Goal: Task Accomplishment & Management: Use online tool/utility

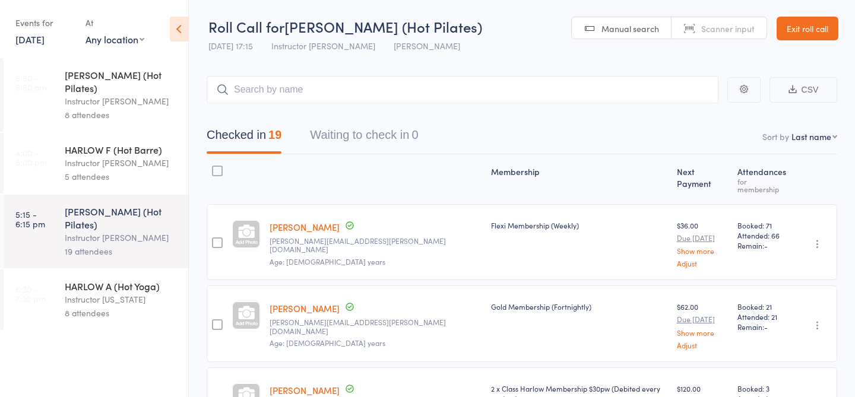
click at [39, 42] on link "[DATE]" at bounding box center [29, 39] width 29 height 13
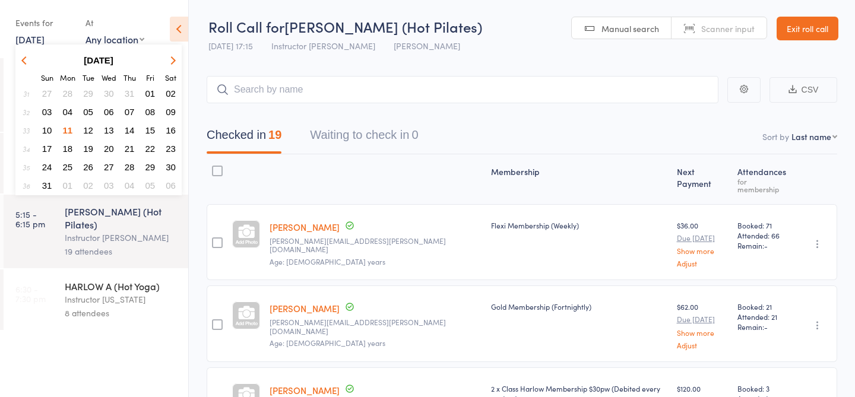
click at [67, 115] on span "04" at bounding box center [68, 112] width 10 height 10
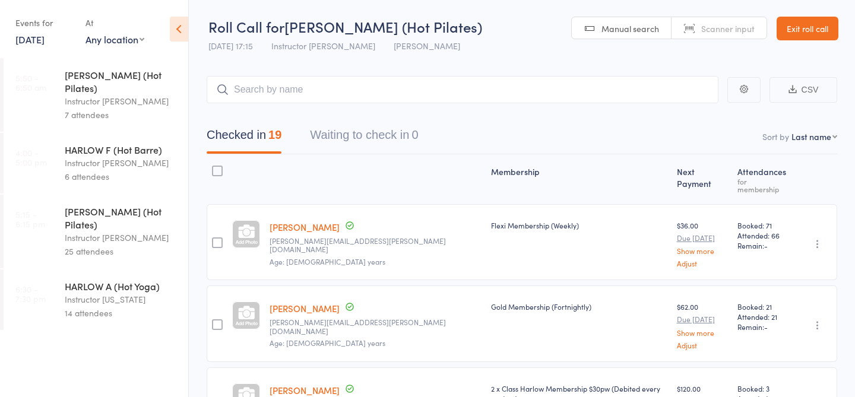
click at [45, 41] on link "[DATE]" at bounding box center [29, 39] width 29 height 13
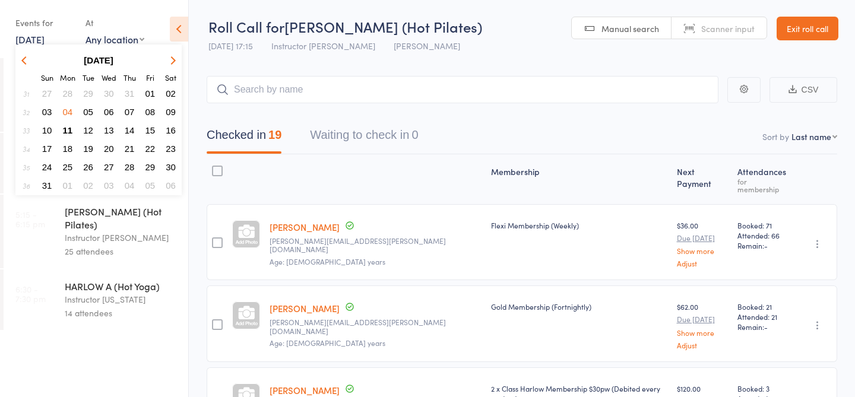
click at [69, 93] on span "28" at bounding box center [68, 93] width 10 height 10
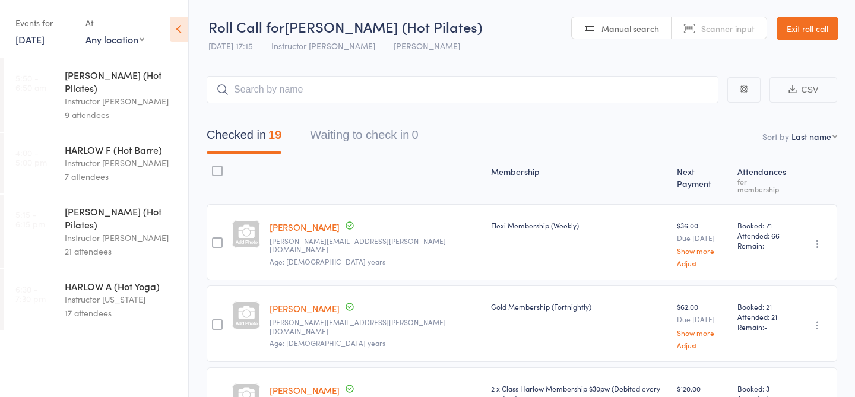
click at [45, 45] on link "28 Jul, 2025" at bounding box center [29, 39] width 29 height 13
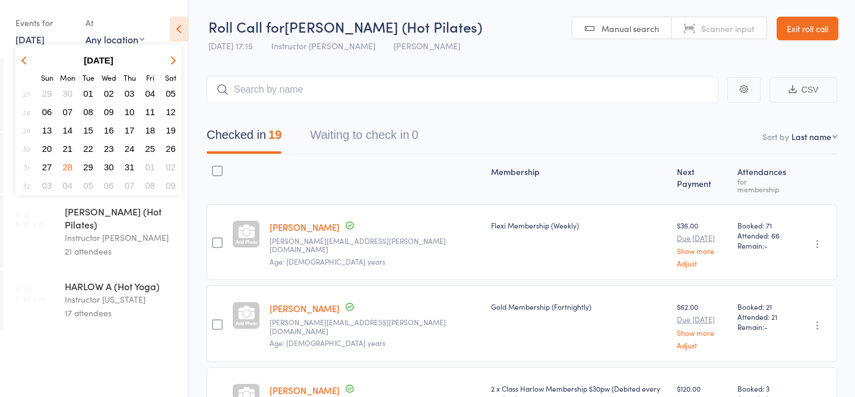
click at [69, 186] on span "04" at bounding box center [68, 186] width 10 height 10
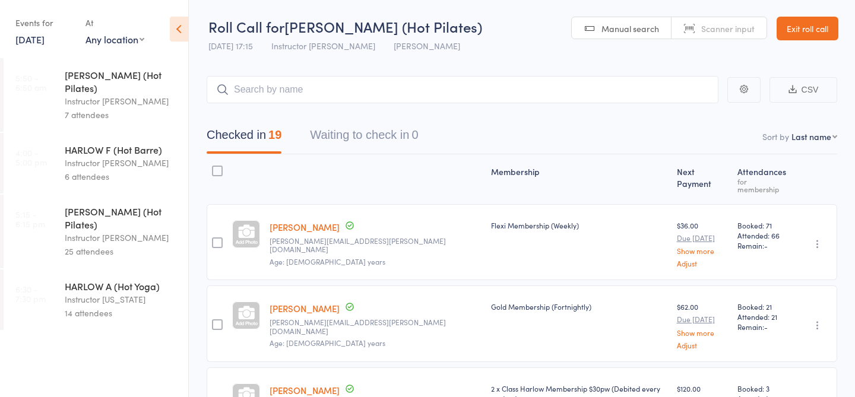
click at [43, 36] on link "4 Aug, 2025" at bounding box center [29, 39] width 29 height 13
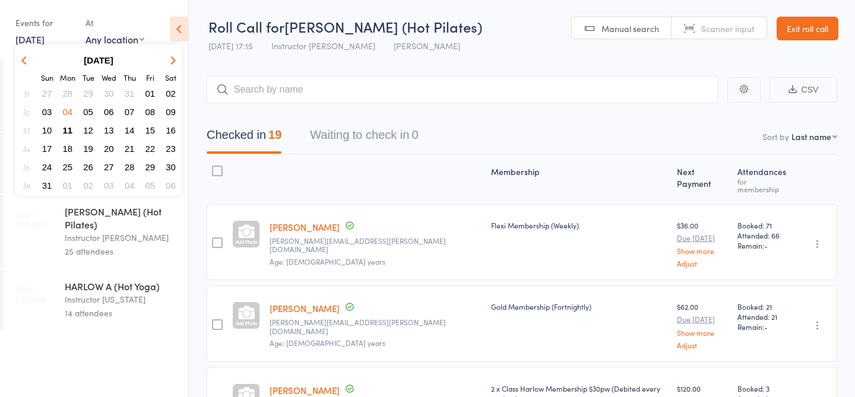
click at [69, 128] on span "11" at bounding box center [68, 130] width 10 height 10
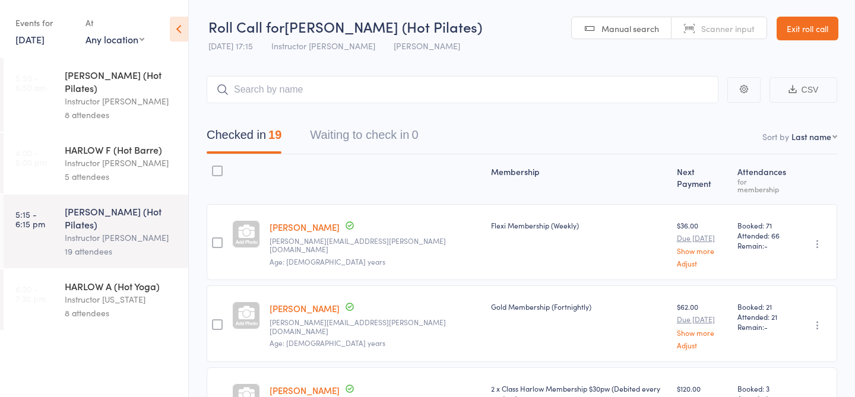
click at [112, 293] on div "Instructor [US_STATE]" at bounding box center [121, 300] width 113 height 14
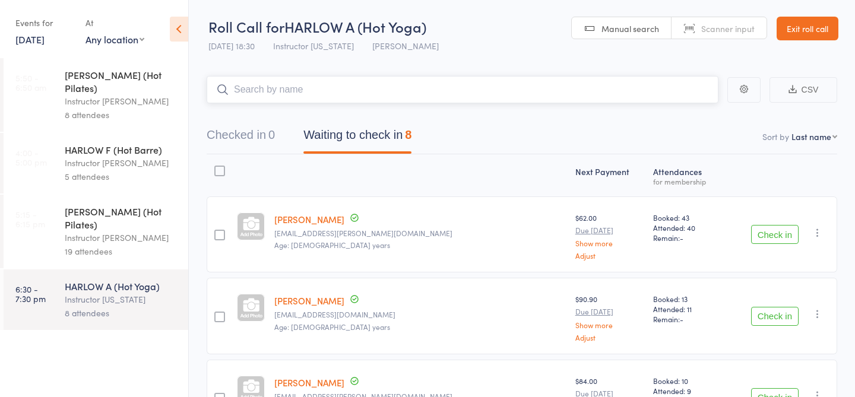
type input ";"
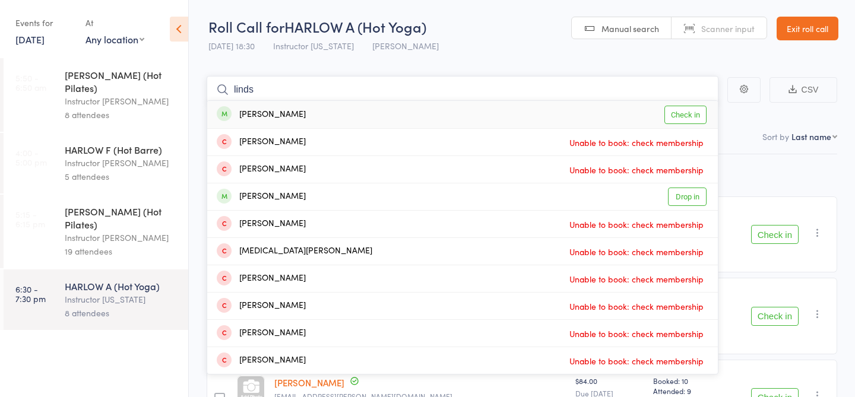
type input "linds"
click at [694, 116] on link "Check in" at bounding box center [685, 115] width 42 height 18
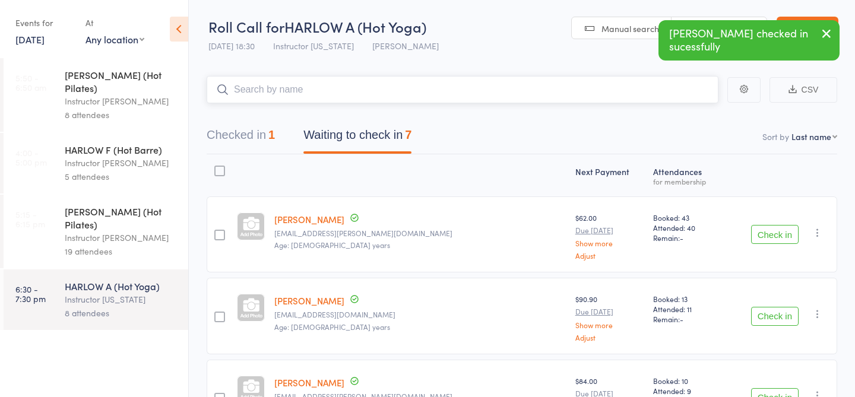
click at [362, 140] on button "Waiting to check in 7" at bounding box center [357, 137] width 108 height 31
click at [262, 135] on button "Checked in 1" at bounding box center [241, 137] width 68 height 31
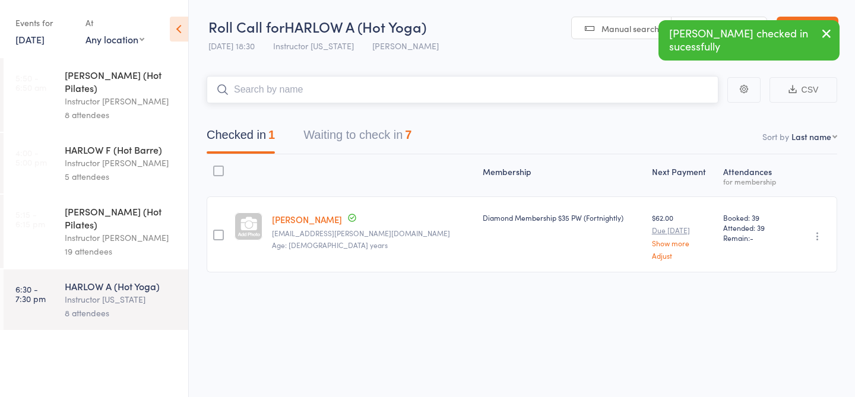
click at [341, 131] on button "Waiting to check in 7" at bounding box center [357, 137] width 108 height 31
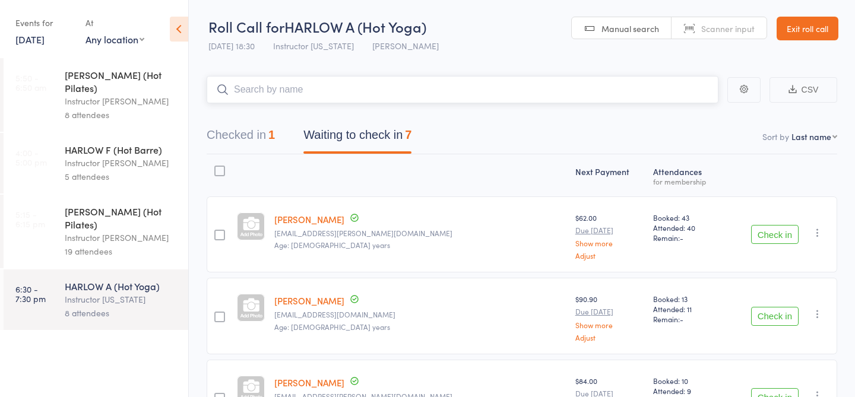
click at [338, 94] on input "search" at bounding box center [463, 89] width 512 height 27
click at [339, 93] on input "search" at bounding box center [463, 89] width 512 height 27
type input "23956"
click at [695, 114] on link "Check in" at bounding box center [685, 115] width 42 height 18
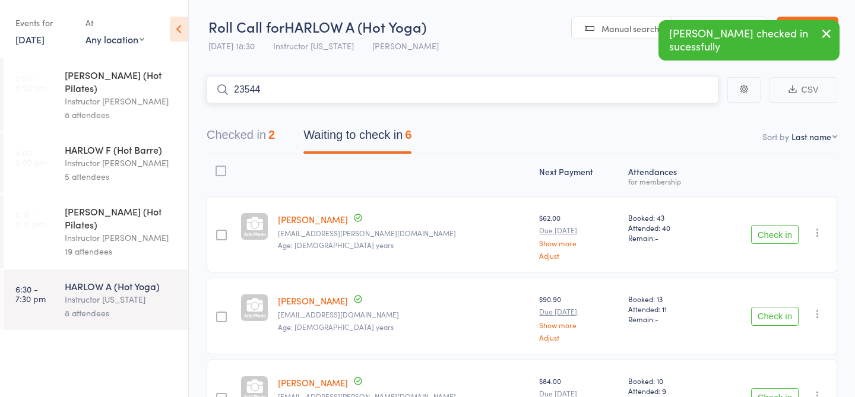
type input "23544"
click at [692, 115] on link "Check in" at bounding box center [685, 115] width 42 height 18
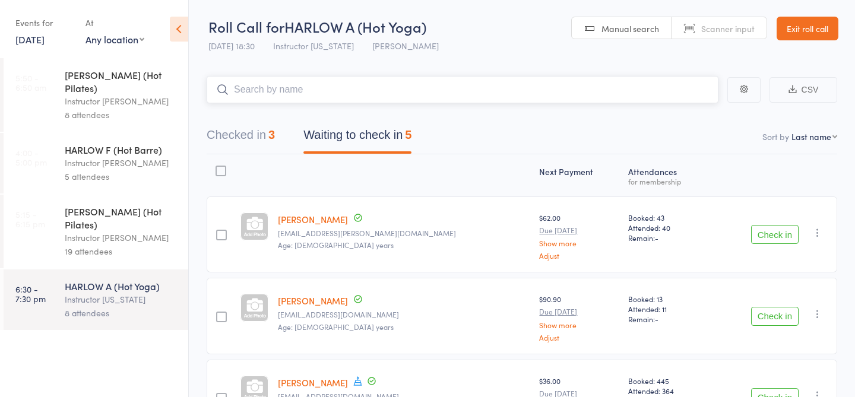
click at [285, 86] on input "search" at bounding box center [463, 89] width 512 height 27
type input "23849"
click at [682, 113] on link "Check in" at bounding box center [685, 115] width 42 height 18
click at [286, 83] on input "search" at bounding box center [463, 89] width 512 height 27
type input "23759"
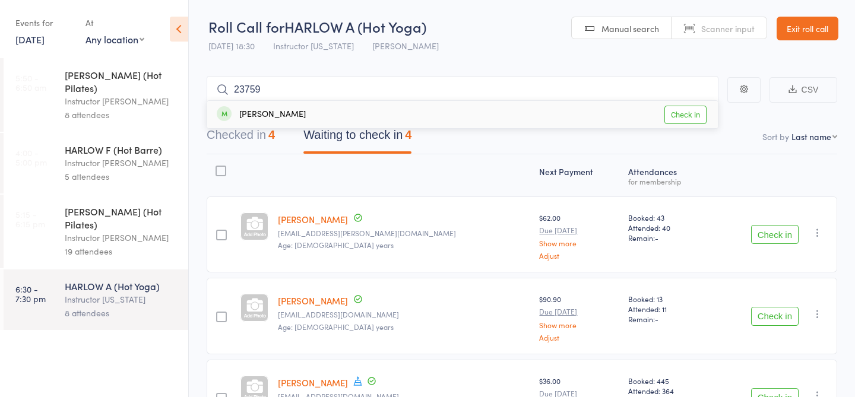
click at [683, 116] on link "Check in" at bounding box center [685, 115] width 42 height 18
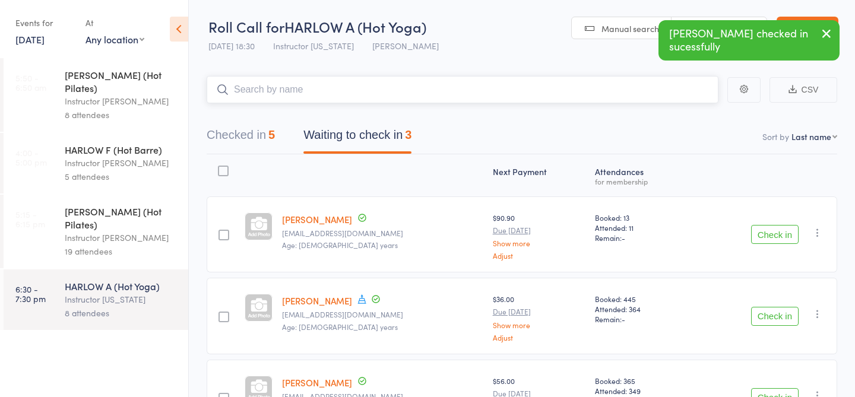
click at [321, 90] on input "search" at bounding box center [463, 89] width 512 height 27
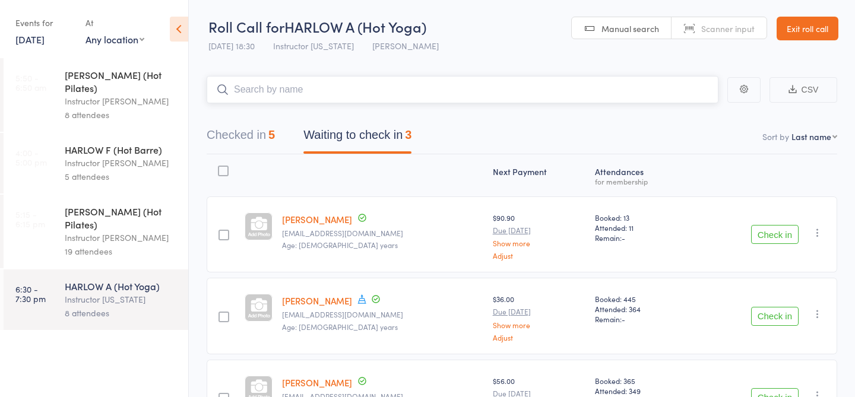
click at [320, 90] on input "search" at bounding box center [463, 89] width 512 height 27
type input "22581"
click at [695, 121] on link "Drop in" at bounding box center [687, 115] width 39 height 18
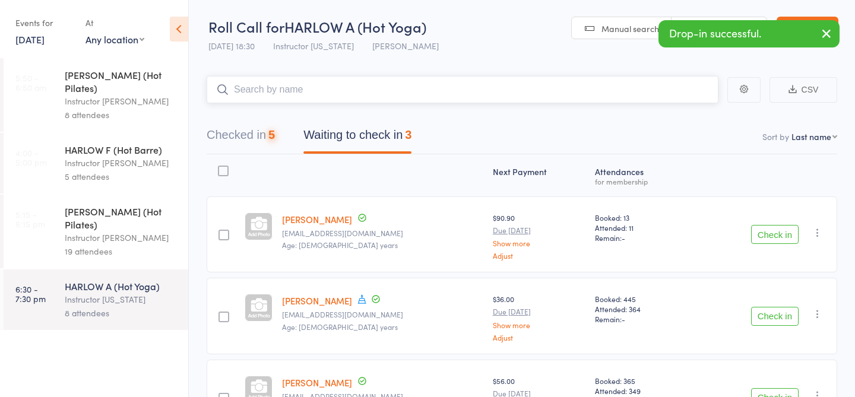
click at [455, 93] on input "search" at bounding box center [463, 89] width 512 height 27
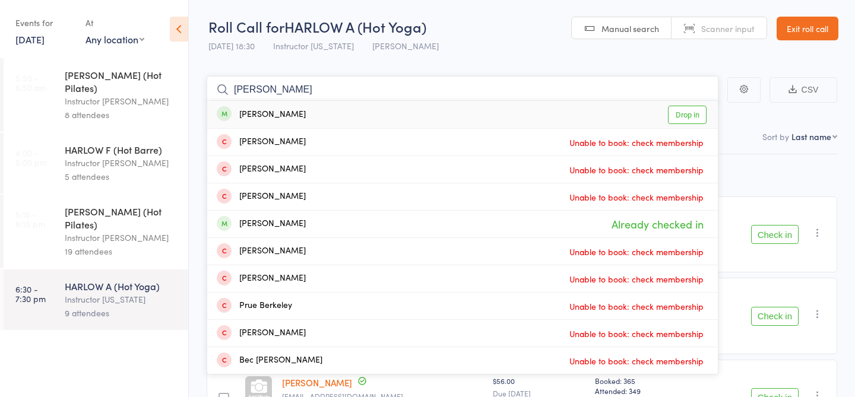
type input "berg"
click at [699, 113] on link "Drop in" at bounding box center [687, 115] width 39 height 18
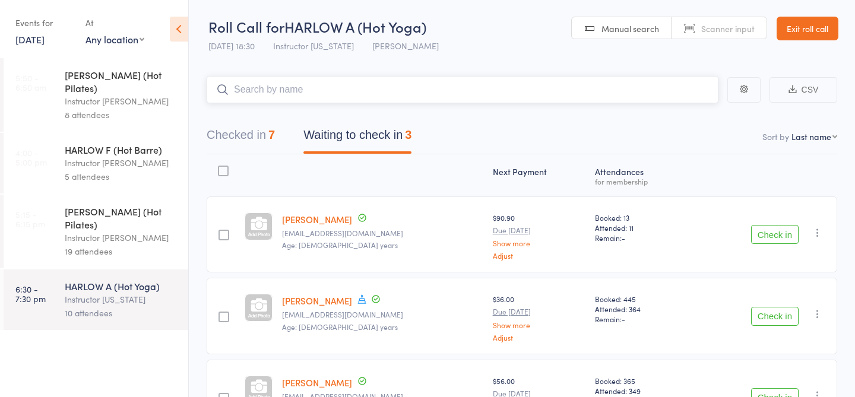
click at [241, 129] on button "Checked in 7" at bounding box center [241, 137] width 68 height 31
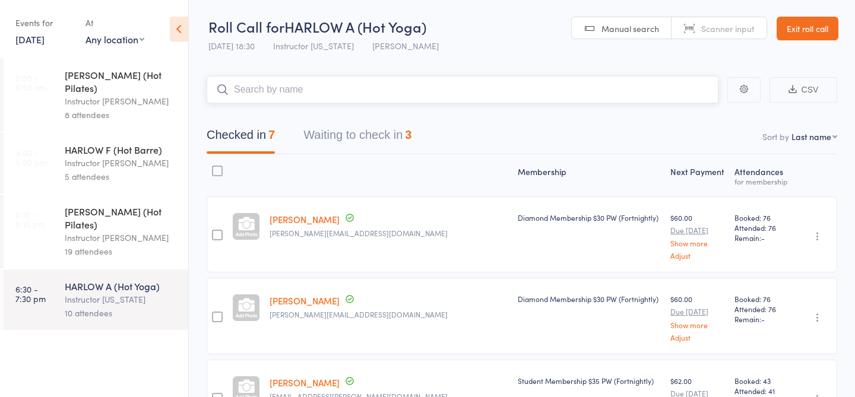
click at [360, 128] on button "Waiting to check in 3" at bounding box center [357, 137] width 108 height 31
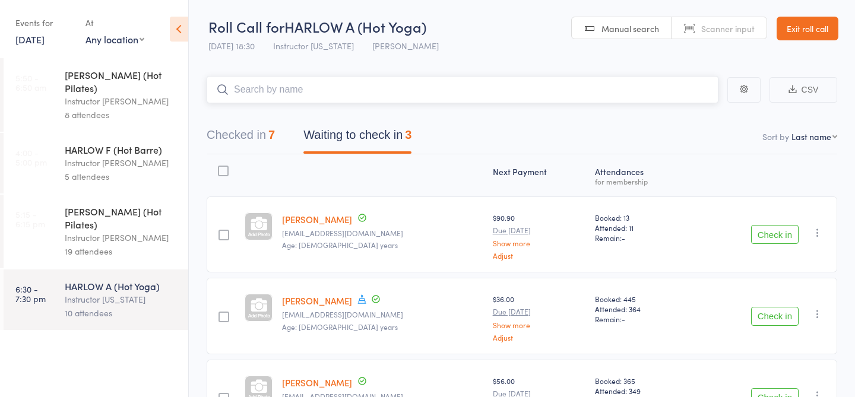
click at [238, 142] on button "Checked in 7" at bounding box center [241, 137] width 68 height 31
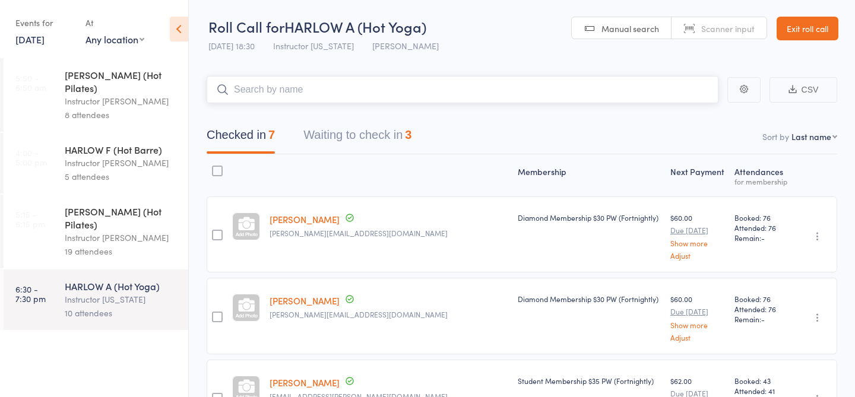
click at [302, 90] on input "search" at bounding box center [463, 89] width 512 height 27
type input "22293"
click at [692, 114] on link "Check in" at bounding box center [685, 115] width 42 height 18
type input "21000"
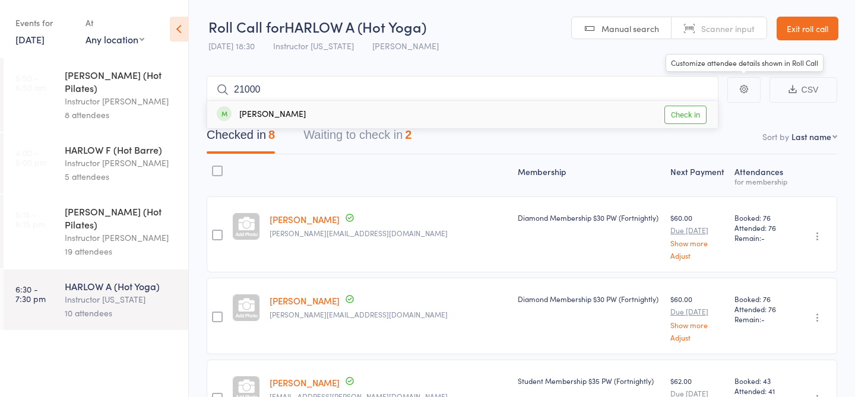
click at [701, 112] on link "Check in" at bounding box center [685, 115] width 42 height 18
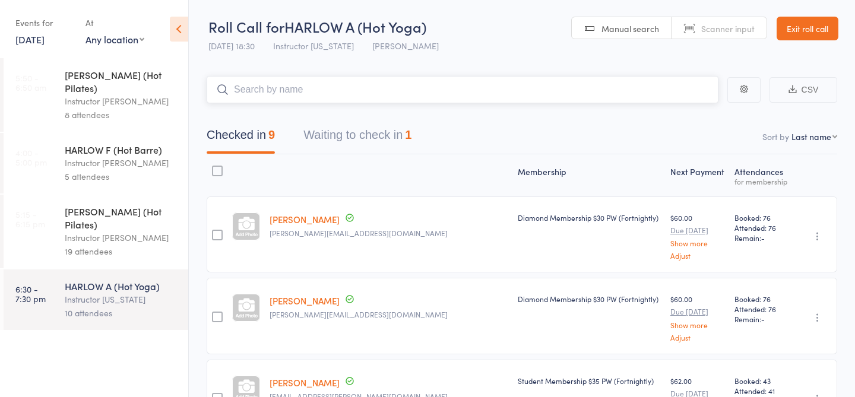
click at [349, 140] on button "Waiting to check in 1" at bounding box center [357, 137] width 108 height 31
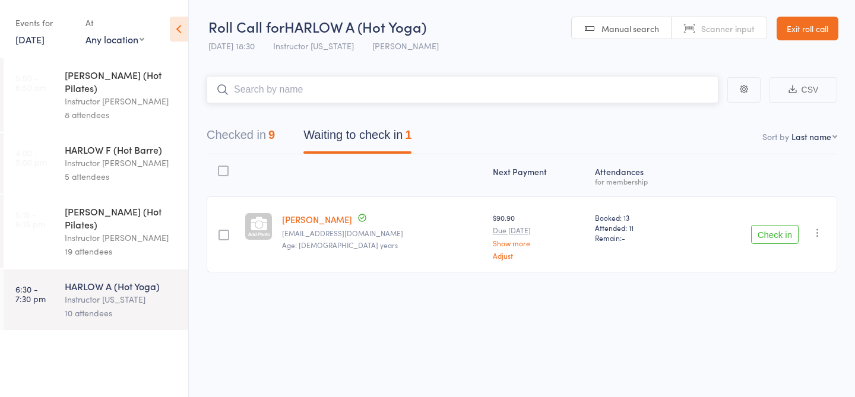
click at [245, 134] on button "Checked in 9" at bounding box center [241, 137] width 68 height 31
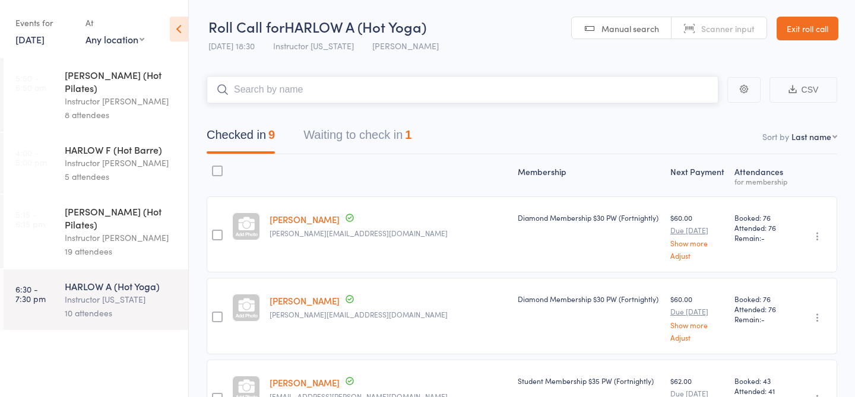
click at [333, 135] on button "Waiting to check in 1" at bounding box center [357, 137] width 108 height 31
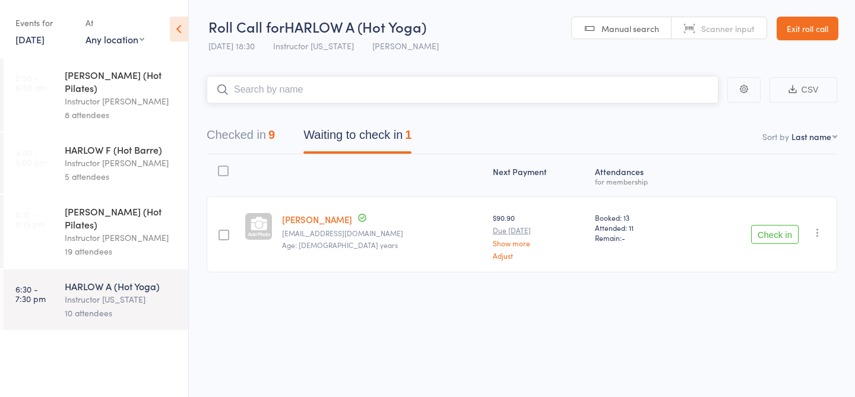
click at [246, 137] on button "Checked in 9" at bounding box center [241, 137] width 68 height 31
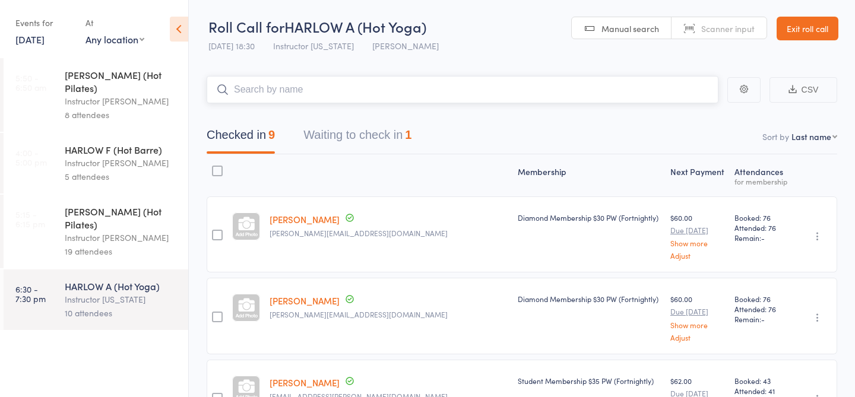
click at [355, 141] on button "Waiting to check in 1" at bounding box center [357, 137] width 108 height 31
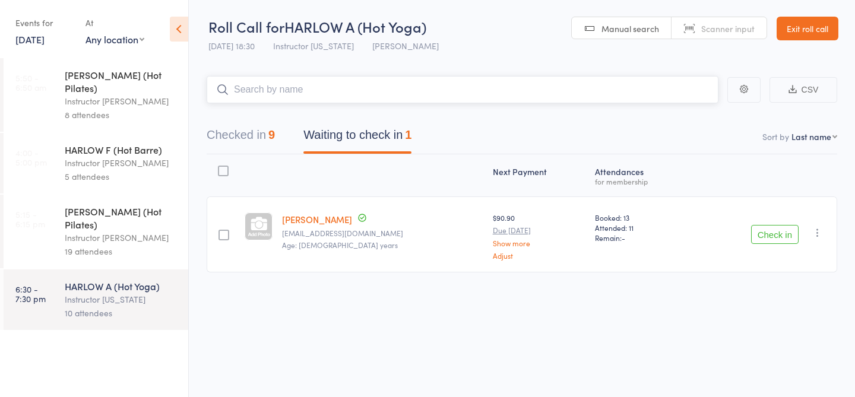
click at [260, 138] on button "Checked in 9" at bounding box center [241, 137] width 68 height 31
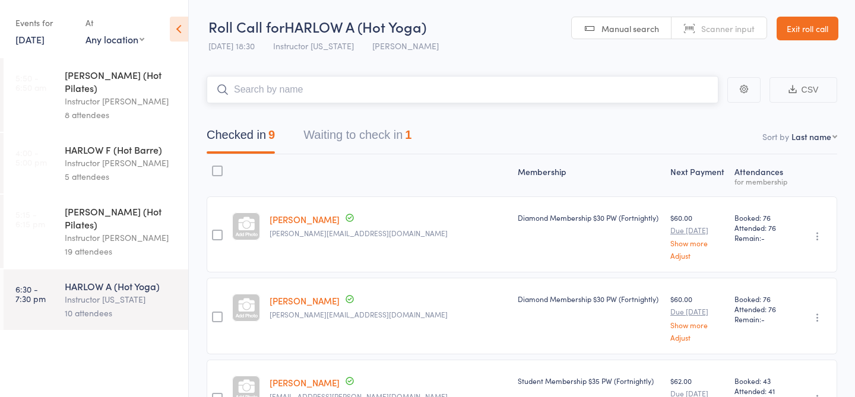
click at [342, 144] on button "Waiting to check in 1" at bounding box center [357, 137] width 108 height 31
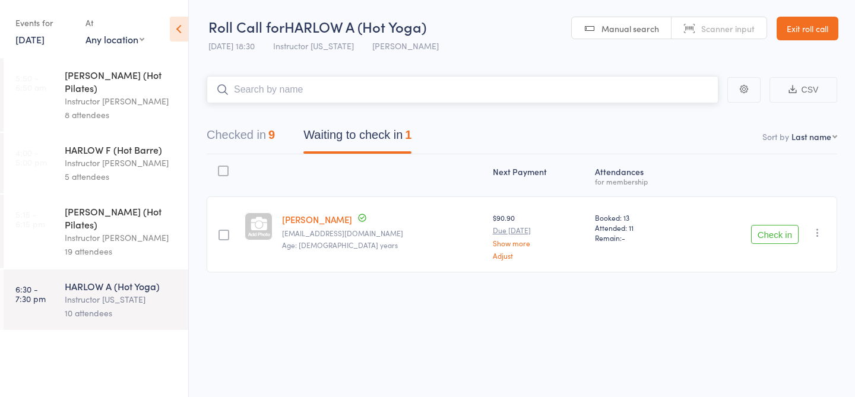
click at [261, 137] on button "Checked in 9" at bounding box center [241, 137] width 68 height 31
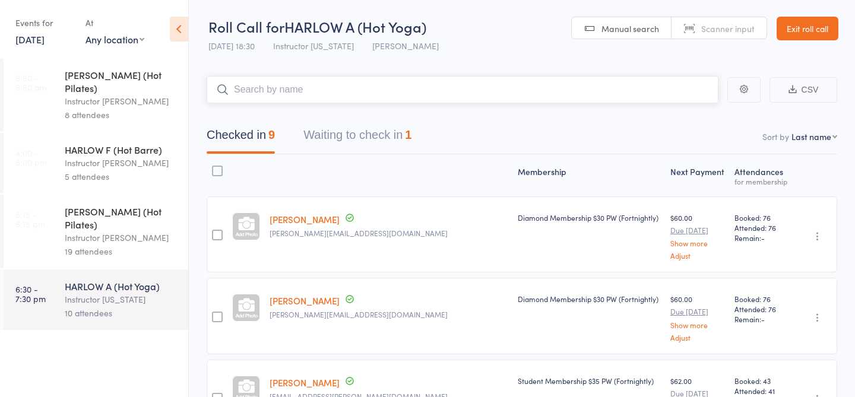
click at [357, 135] on button "Waiting to check in 1" at bounding box center [357, 137] width 108 height 31
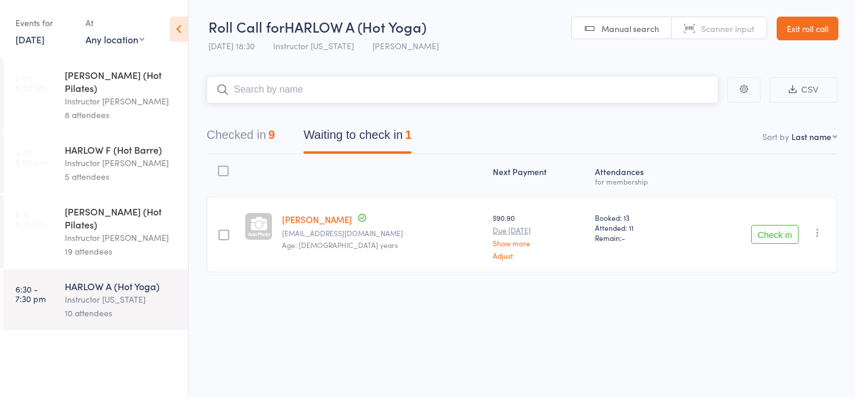
click at [260, 136] on button "Checked in 9" at bounding box center [241, 137] width 68 height 31
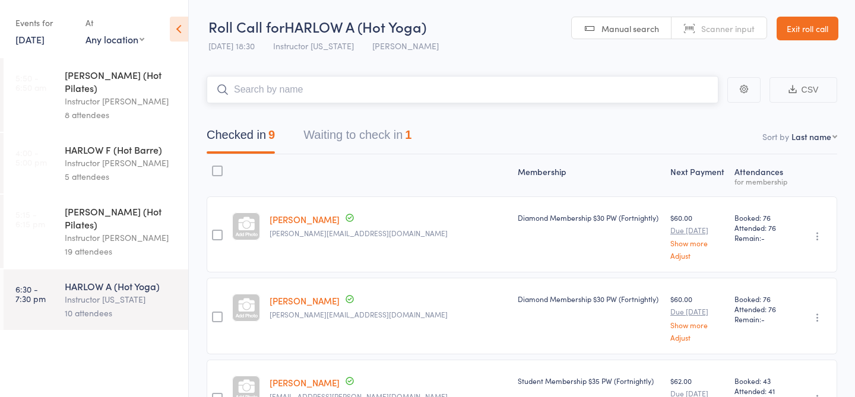
click at [341, 128] on button "Waiting to check in 1" at bounding box center [357, 137] width 108 height 31
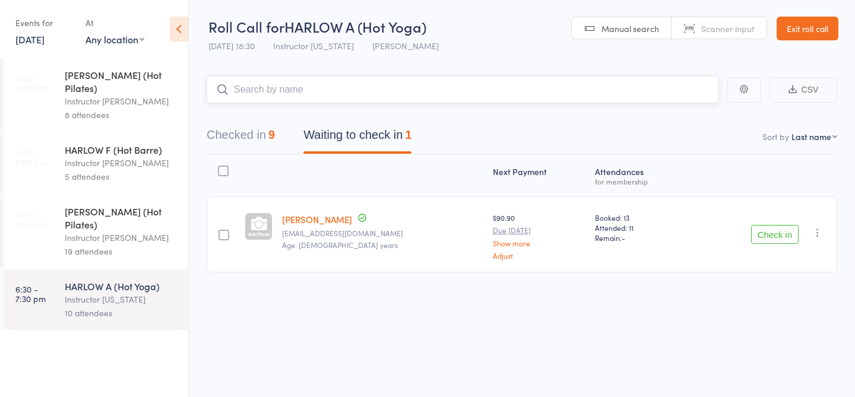
click at [262, 134] on button "Checked in 9" at bounding box center [241, 137] width 68 height 31
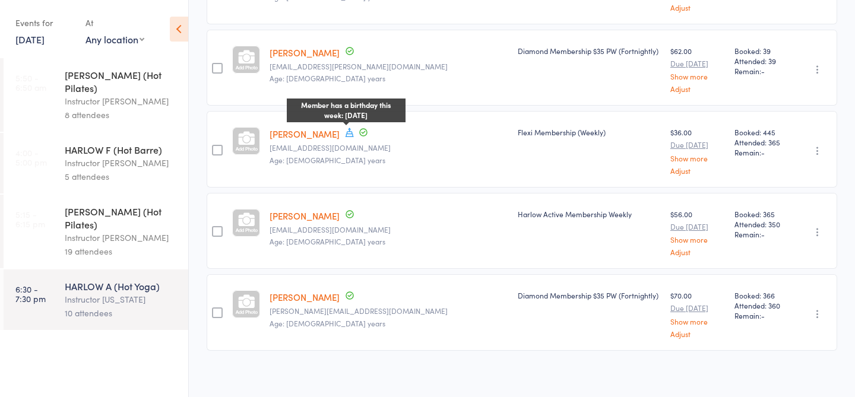
scroll to position [578, 0]
